Goal: Task Accomplishment & Management: Use online tool/utility

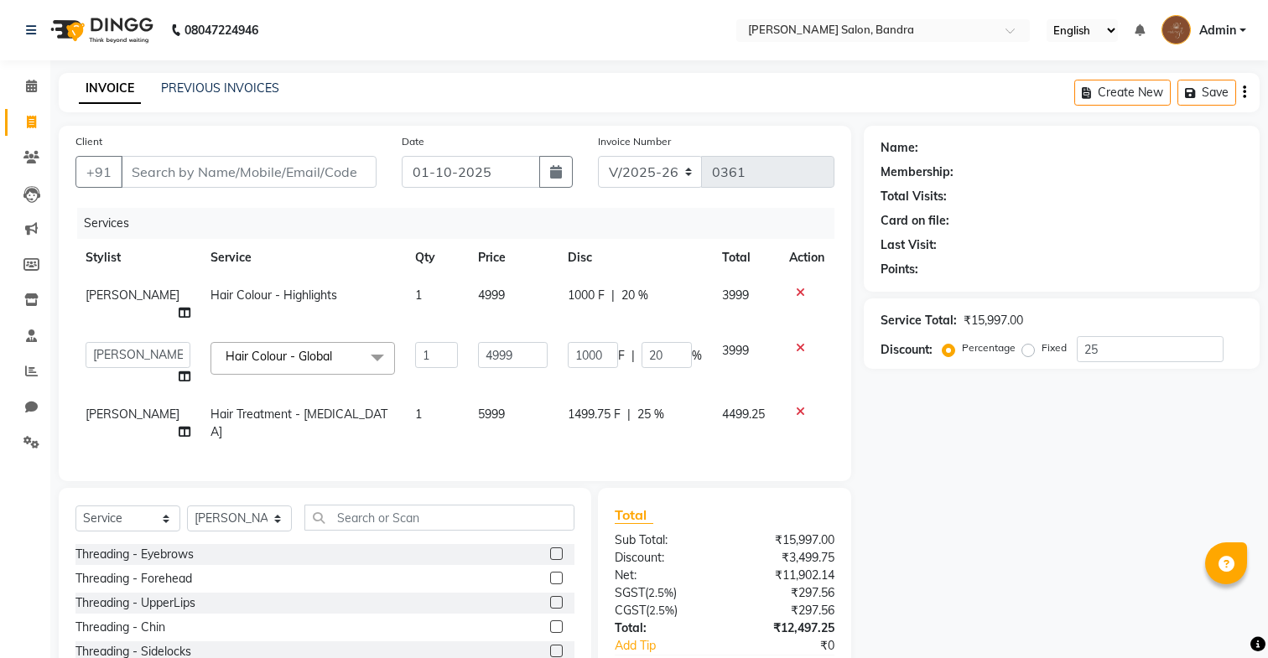
select select "7894"
select select "71444"
select select "service"
select select "71444"
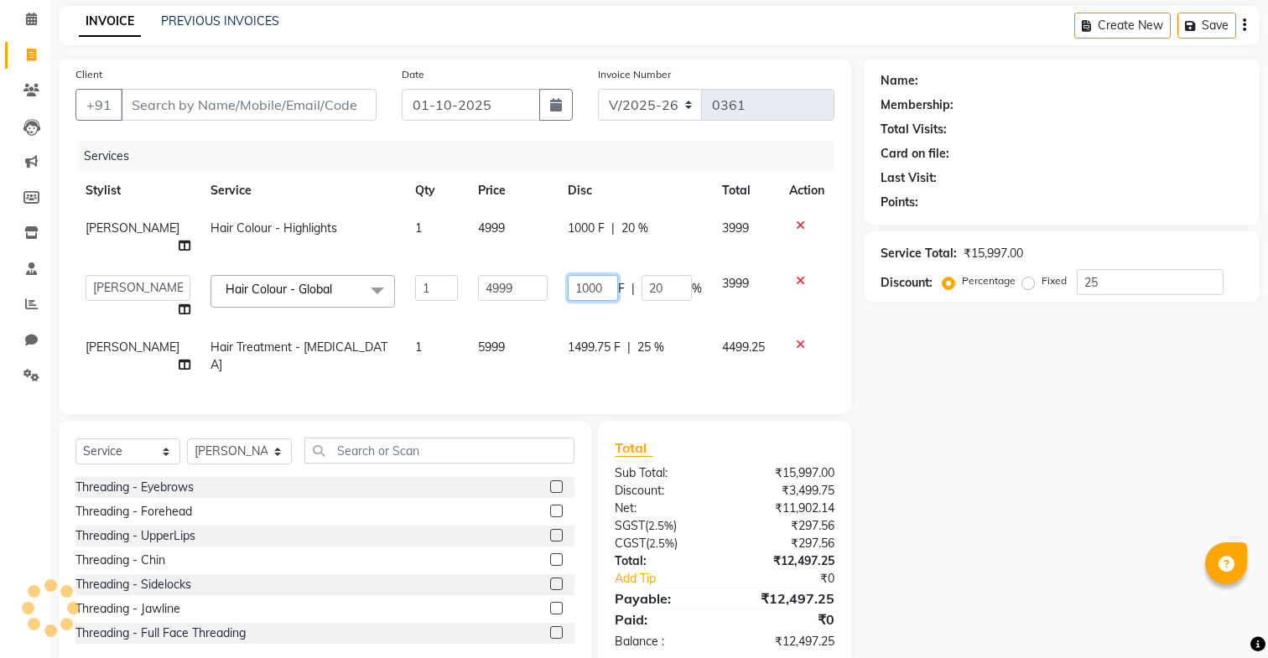
click at [608, 275] on input "1000" at bounding box center [593, 288] width 50 height 26
click at [608, 299] on td "1000 F | 20 %" at bounding box center [635, 297] width 154 height 64
select select "71444"
click at [603, 279] on input "1000" at bounding box center [593, 288] width 50 height 26
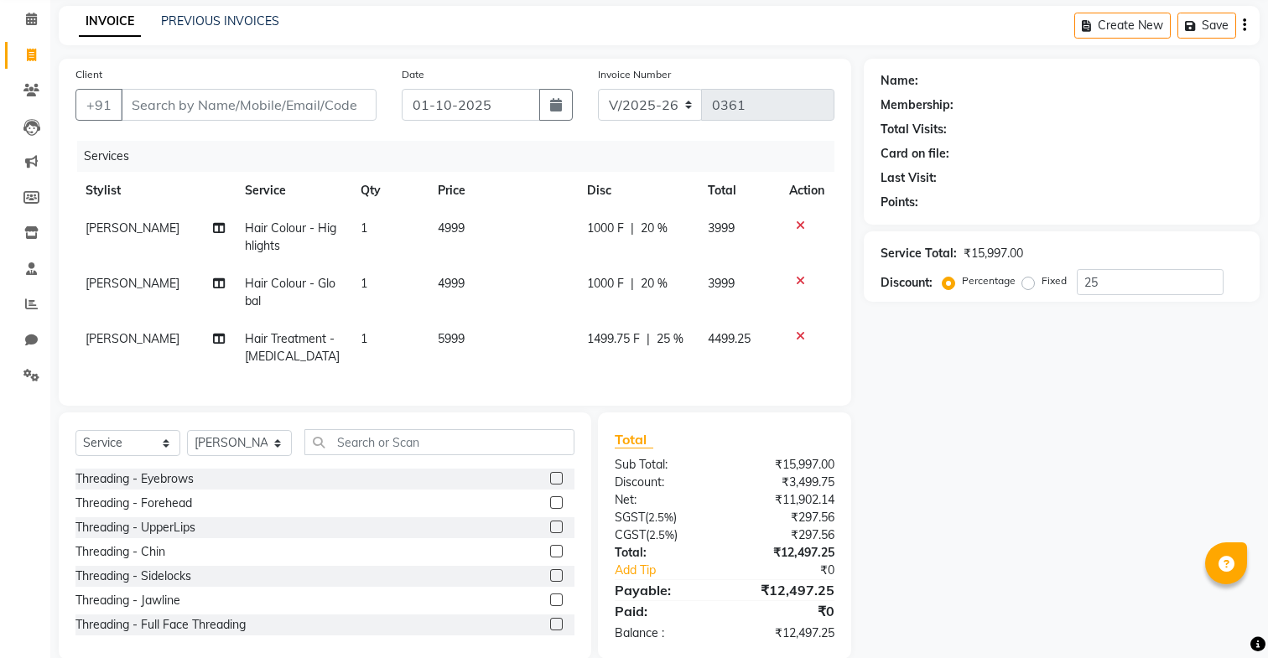
click at [603, 286] on td "1000 F | 20 %" at bounding box center [637, 292] width 121 height 55
select select "71444"
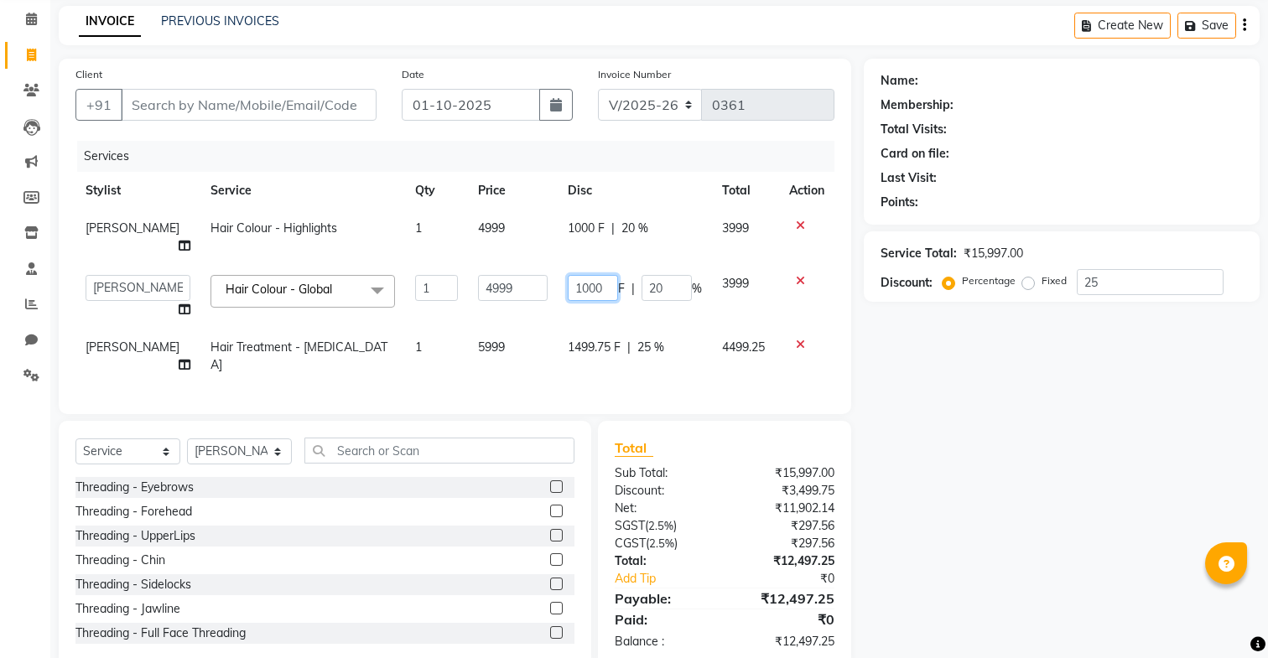
click at [603, 275] on input "1000" at bounding box center [593, 288] width 50 height 26
click at [600, 299] on td "1000 F | 20 %" at bounding box center [635, 297] width 154 height 64
select select "71444"
click at [602, 275] on input "1000" at bounding box center [593, 288] width 50 height 26
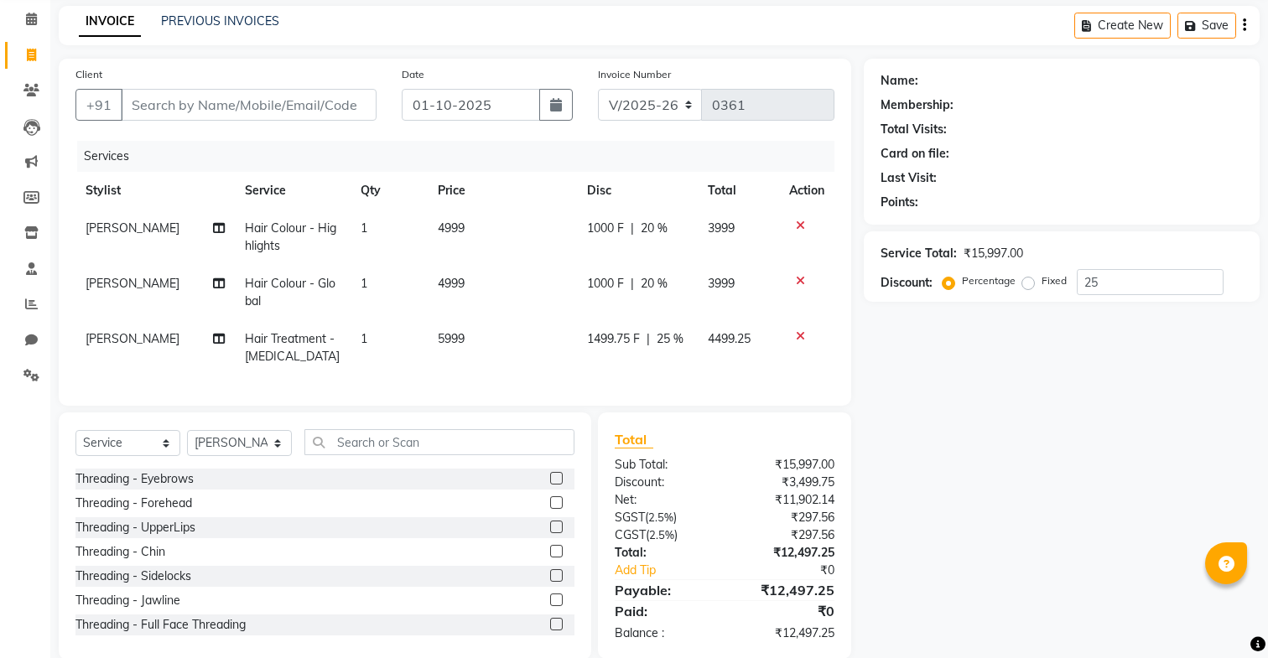
click at [536, 401] on div "Client +91 Date [DATE] Invoice Number V/2025 V/[PHONE_NUMBER] Services Stylist …" at bounding box center [455, 359] width 818 height 601
click at [530, 410] on div "Client +91 Date [DATE] Invoice Number V/2025 V/[PHONE_NUMBER] Services Stylist …" at bounding box center [455, 359] width 818 height 601
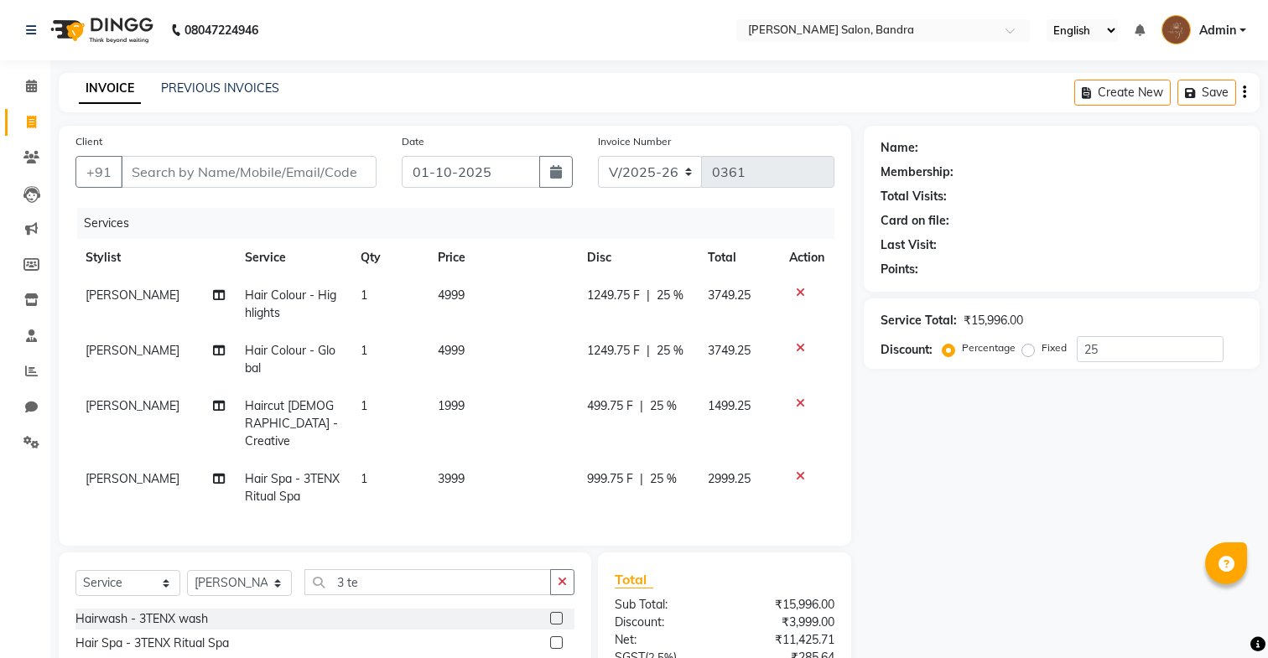
select select "7894"
select select "service"
select select "86816"
